Goal: Information Seeking & Learning: Learn about a topic

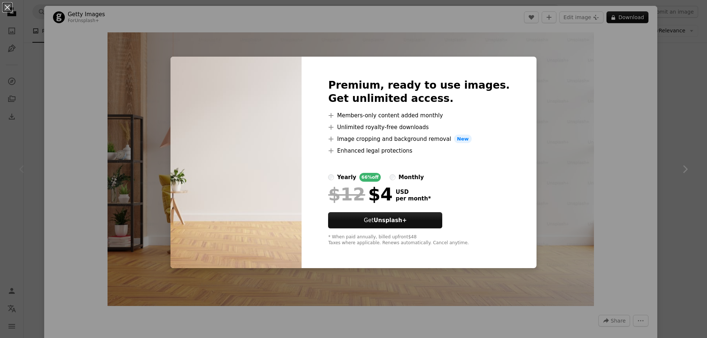
click at [574, 147] on div "An X shape Premium, ready to use images. Get unlimited access. A plus sign Memb…" at bounding box center [353, 169] width 707 height 338
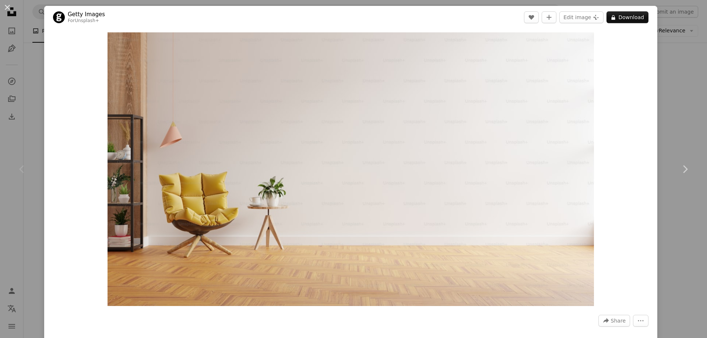
click at [660, 92] on div "An X shape Chevron left Chevron right Getty Images For Unsplash+ A heart A plus…" at bounding box center [353, 169] width 707 height 338
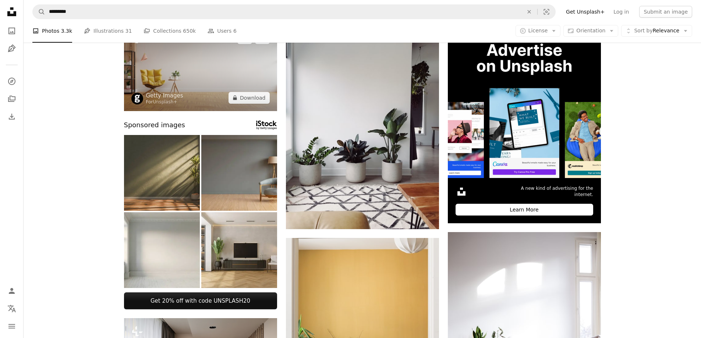
scroll to position [184, 0]
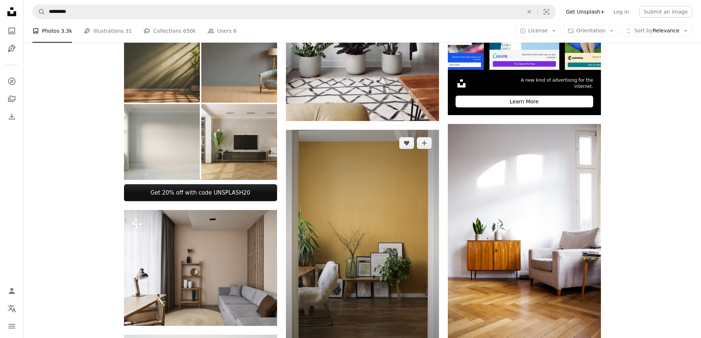
click at [379, 198] on img at bounding box center [362, 245] width 153 height 230
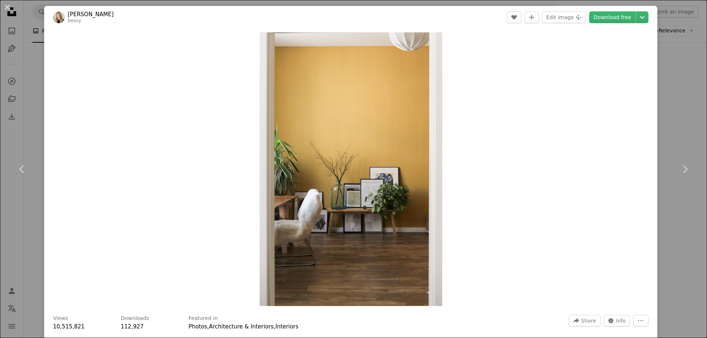
click at [676, 79] on div "An X shape Chevron left Chevron right [PERSON_NAME] A heart A plus sign Edit im…" at bounding box center [353, 169] width 707 height 338
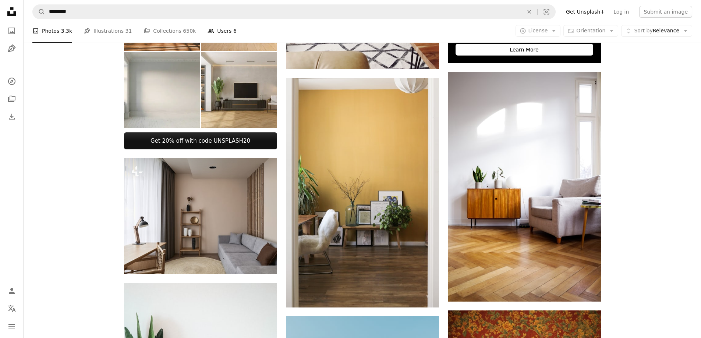
scroll to position [147, 0]
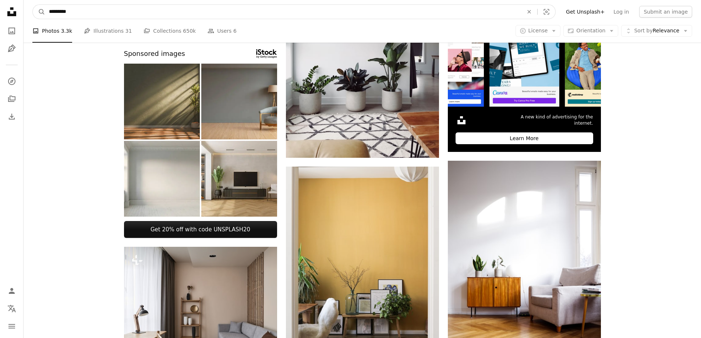
click at [156, 15] on input "*********" at bounding box center [283, 12] width 476 height 14
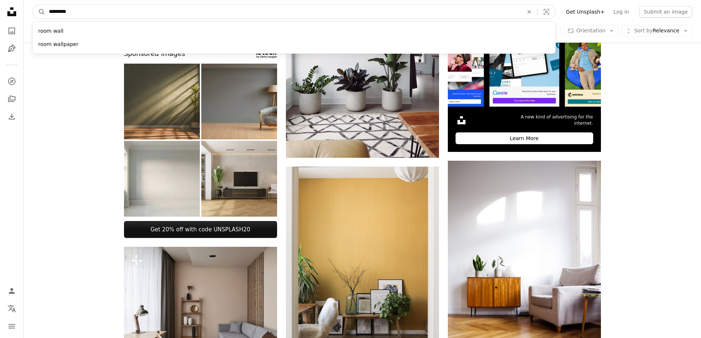
click at [33, 5] on button "A magnifying glass" at bounding box center [39, 12] width 13 height 14
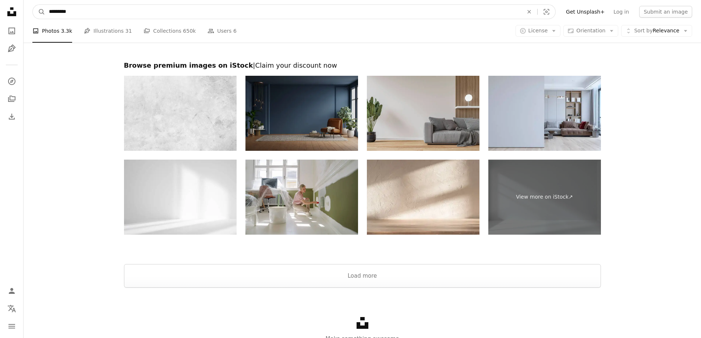
scroll to position [1546, 0]
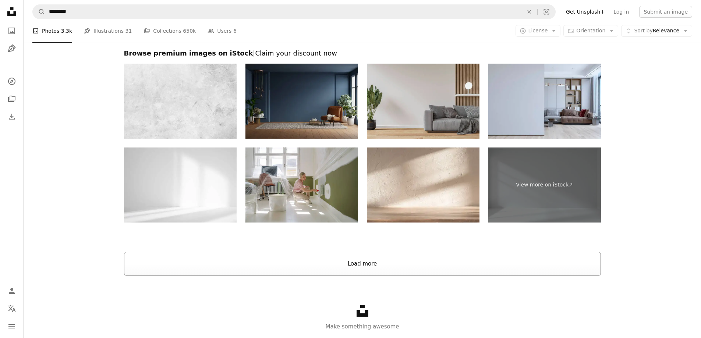
click at [365, 263] on button "Load more" at bounding box center [362, 264] width 477 height 24
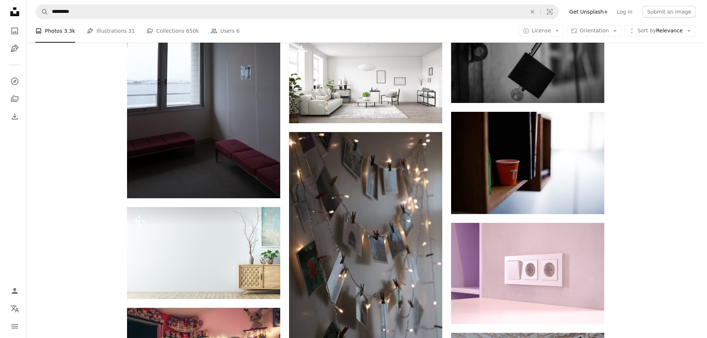
scroll to position [6959, 0]
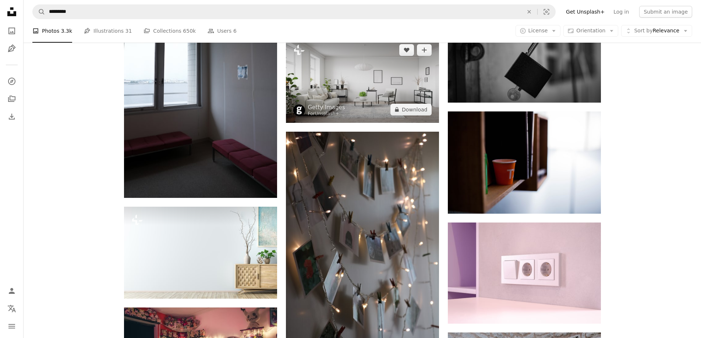
click at [384, 85] on img at bounding box center [362, 80] width 153 height 86
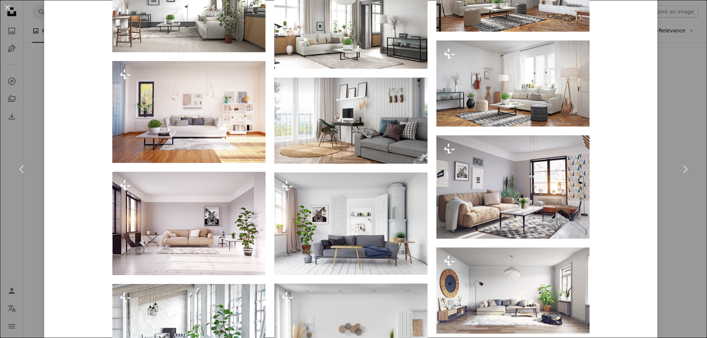
scroll to position [994, 0]
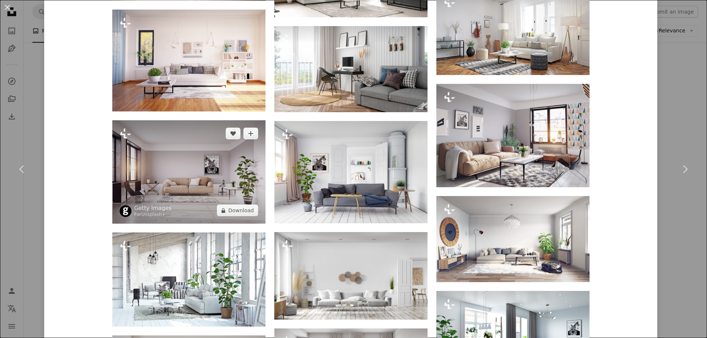
click at [189, 190] on img at bounding box center [188, 171] width 153 height 103
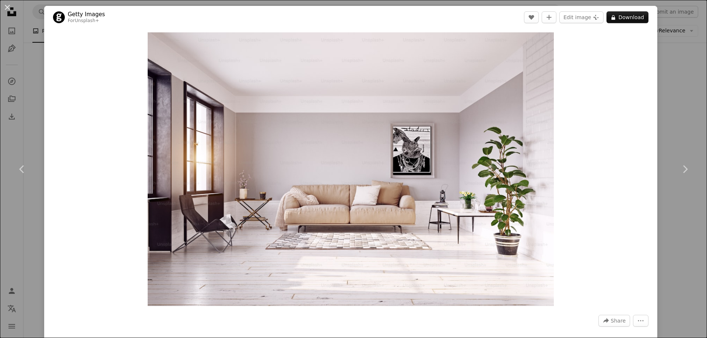
click at [679, 63] on div "An X shape Chevron left Chevron right Getty Images For Unsplash+ A heart A plus…" at bounding box center [353, 169] width 707 height 338
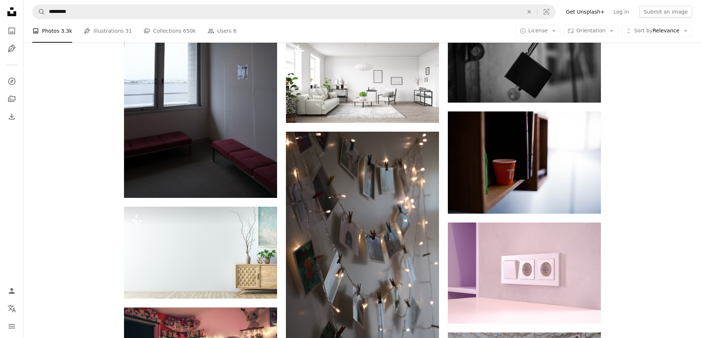
click at [14, 11] on icon "Unsplash logo Unsplash Home" at bounding box center [11, 11] width 15 height 15
